Goal: Task Accomplishment & Management: Manage account settings

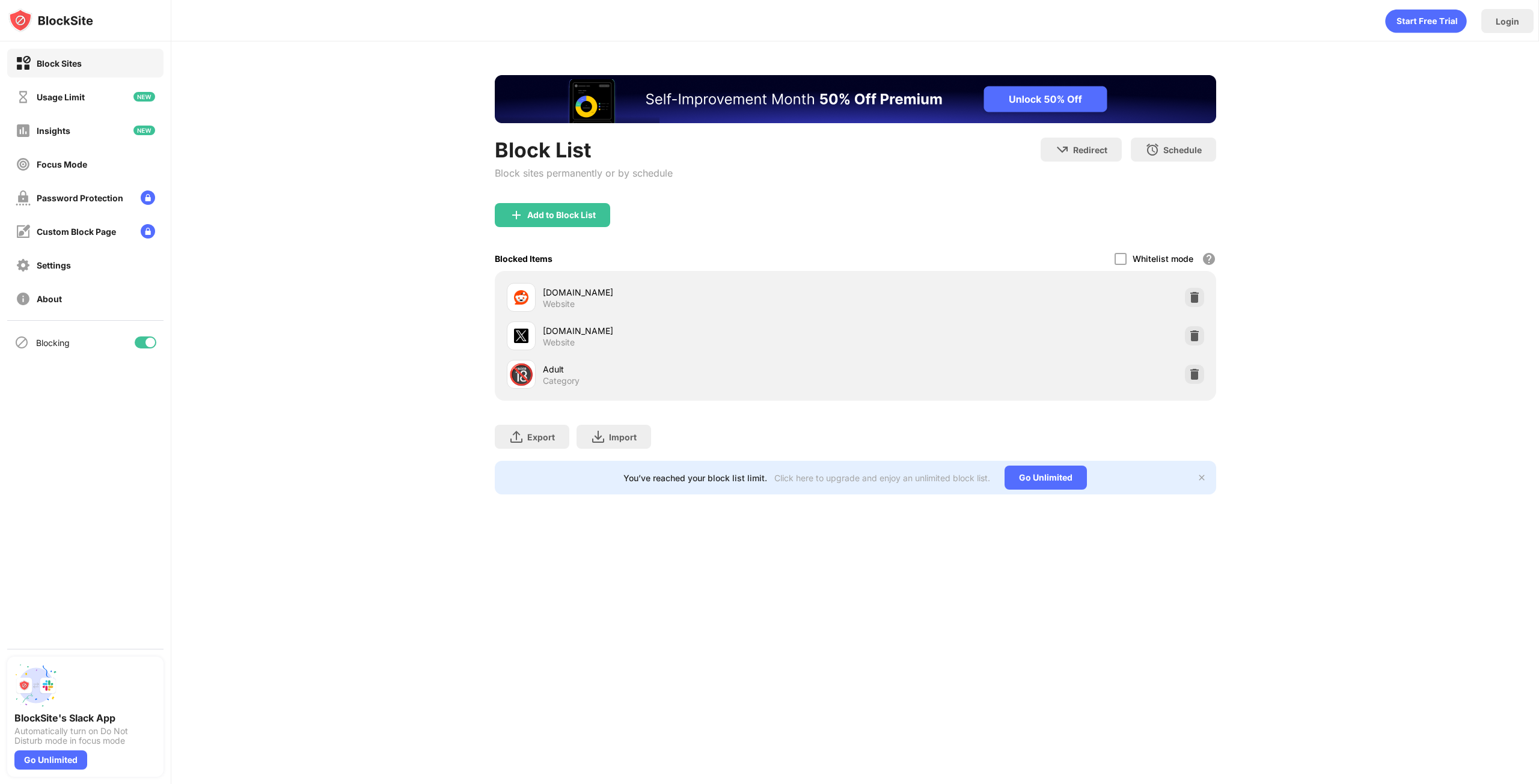
click at [1199, 302] on img at bounding box center [1194, 297] width 12 height 12
